Goal: Task Accomplishment & Management: Complete application form

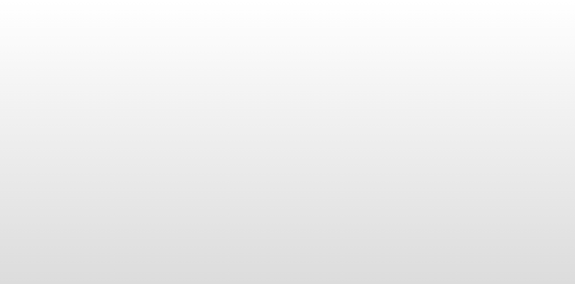
drag, startPoint x: 0, startPoint y: 0, endPoint x: 307, endPoint y: 66, distance: 314.5
click at [307, 66] on body at bounding box center [287, 142] width 575 height 284
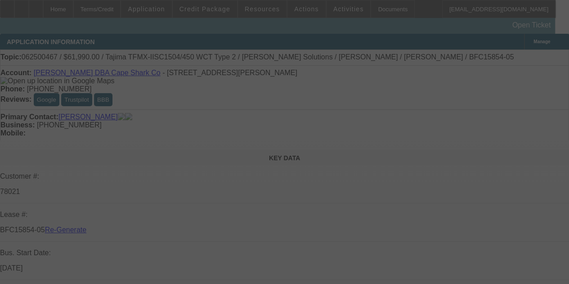
select select "4"
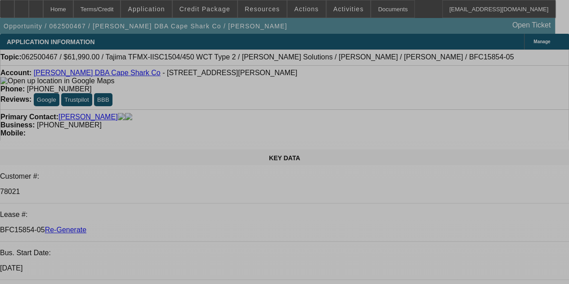
select select "0"
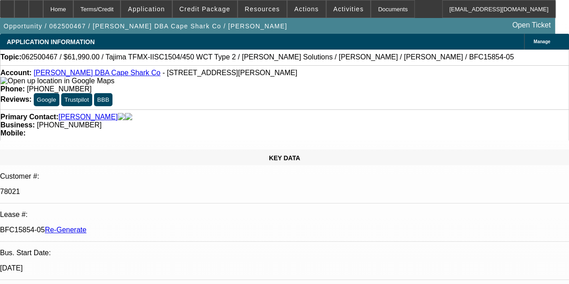
select select "2"
select select "0.1"
select select "2"
select select "4"
click at [371, 9] on div "Documents" at bounding box center [392, 9] width 44 height 18
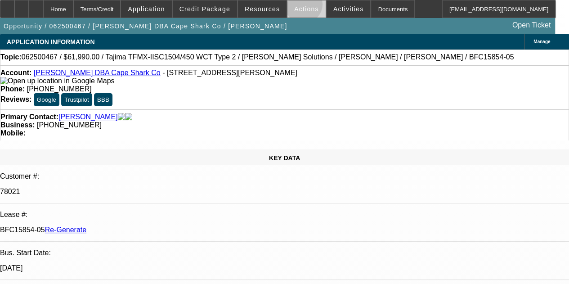
click at [297, 6] on span "Actions" at bounding box center [306, 8] width 25 height 7
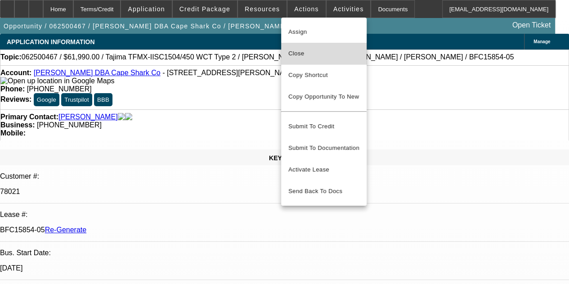
click at [302, 56] on span "Close" at bounding box center [323, 53] width 71 height 11
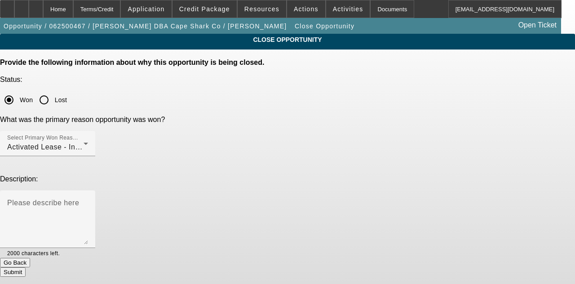
click at [26, 267] on button "Submit" at bounding box center [13, 271] width 26 height 9
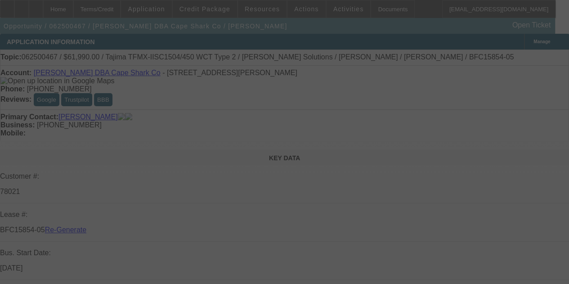
select select "4"
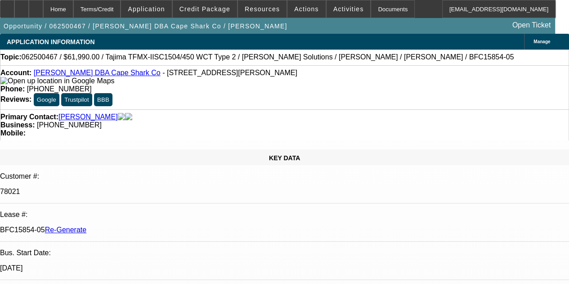
select select "0"
select select "2"
select select "0.1"
select select "4"
